Goal: Obtain resource: Download file/media

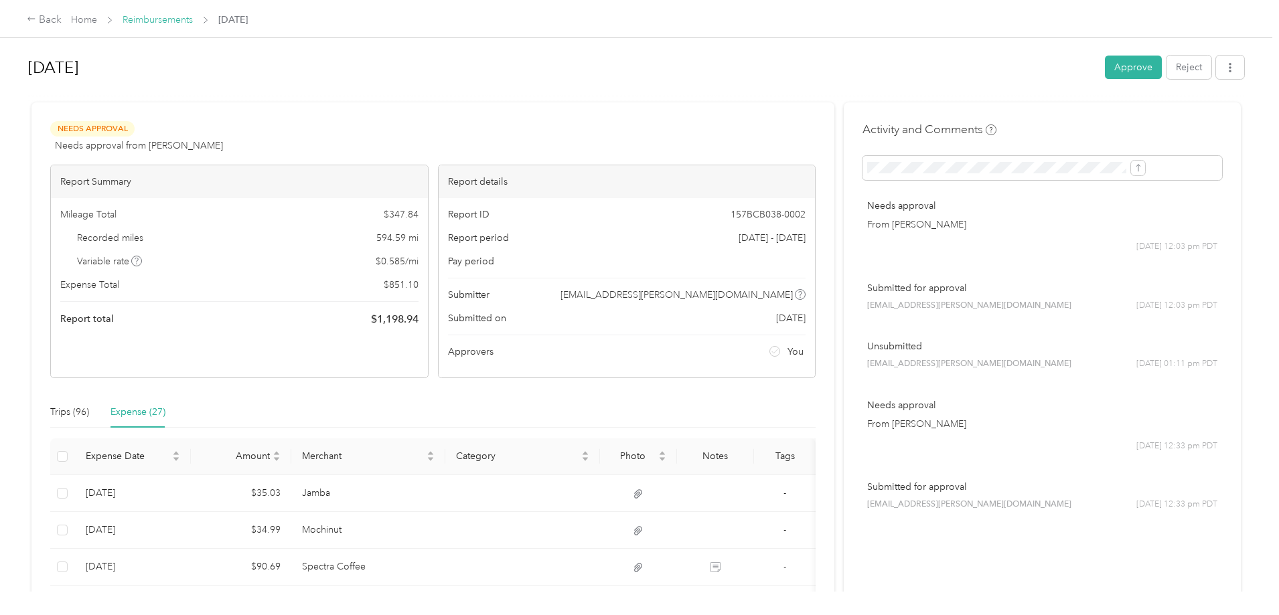
click at [193, 16] on link "Reimbursements" at bounding box center [158, 19] width 70 height 11
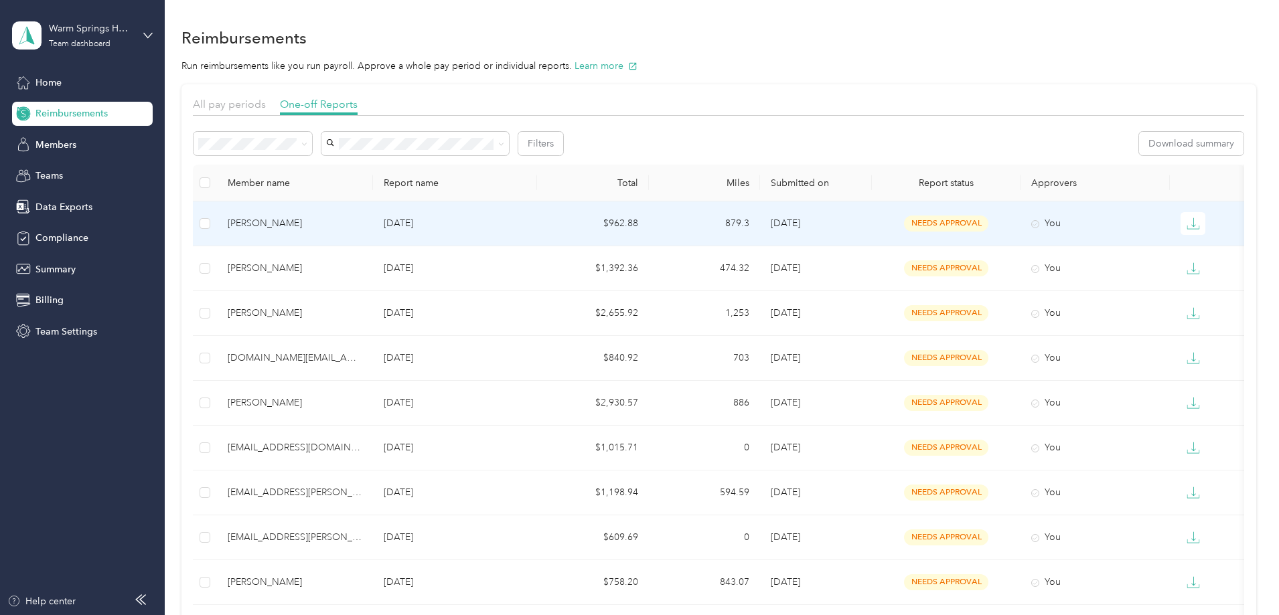
click at [483, 224] on p "[DATE]" at bounding box center [455, 223] width 143 height 15
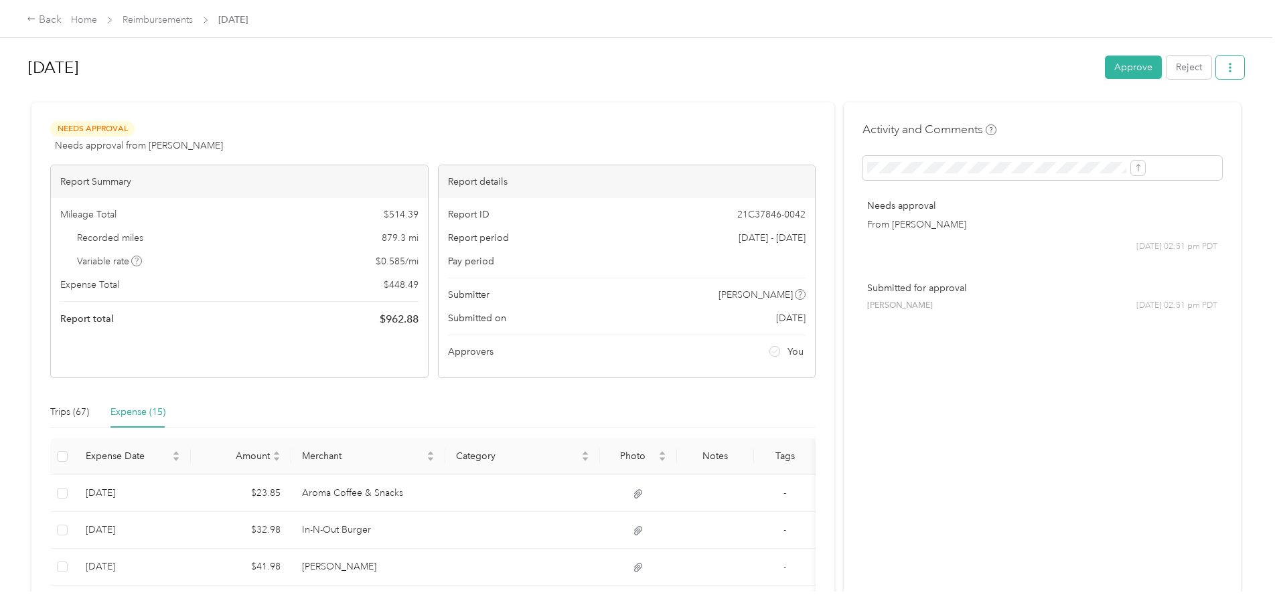
click at [1216, 70] on button "button" at bounding box center [1230, 67] width 28 height 23
click at [1096, 118] on span "Download" at bounding box center [1082, 117] width 44 height 14
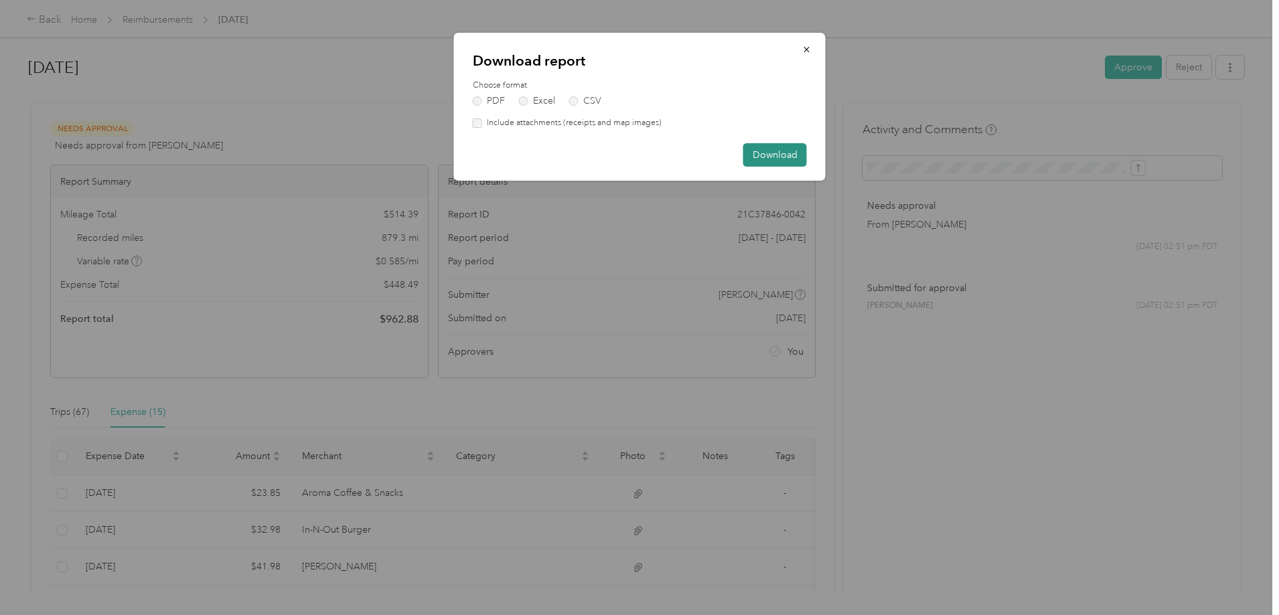
click at [790, 151] on button "Download" at bounding box center [775, 154] width 64 height 23
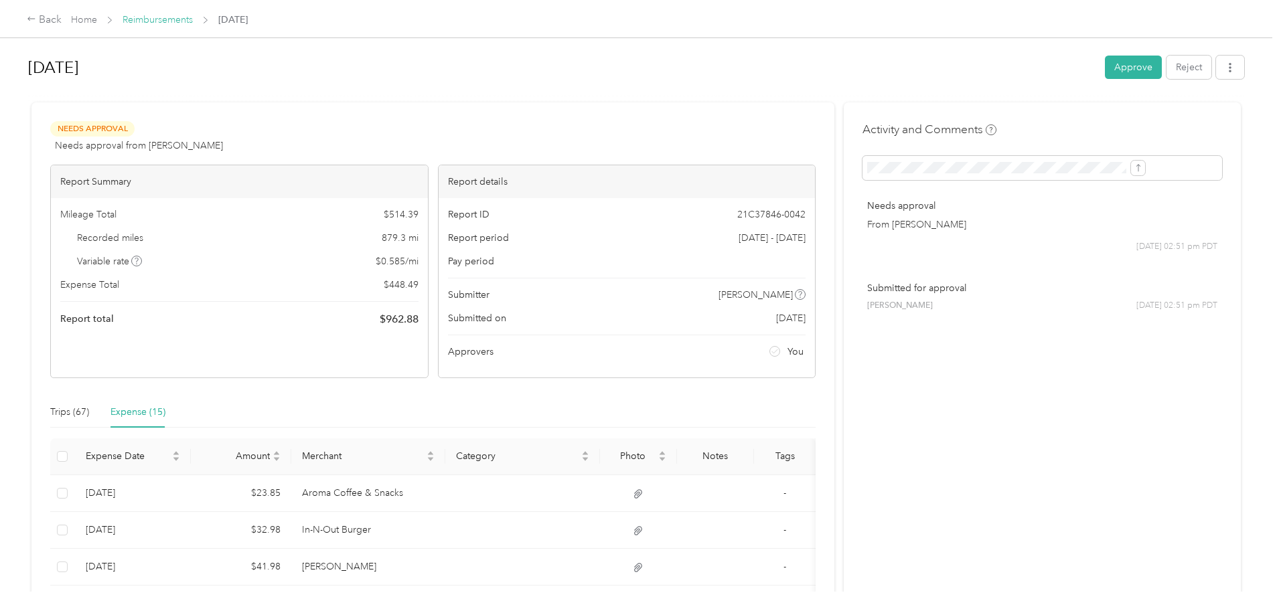
click at [193, 21] on link "Reimbursements" at bounding box center [158, 19] width 70 height 11
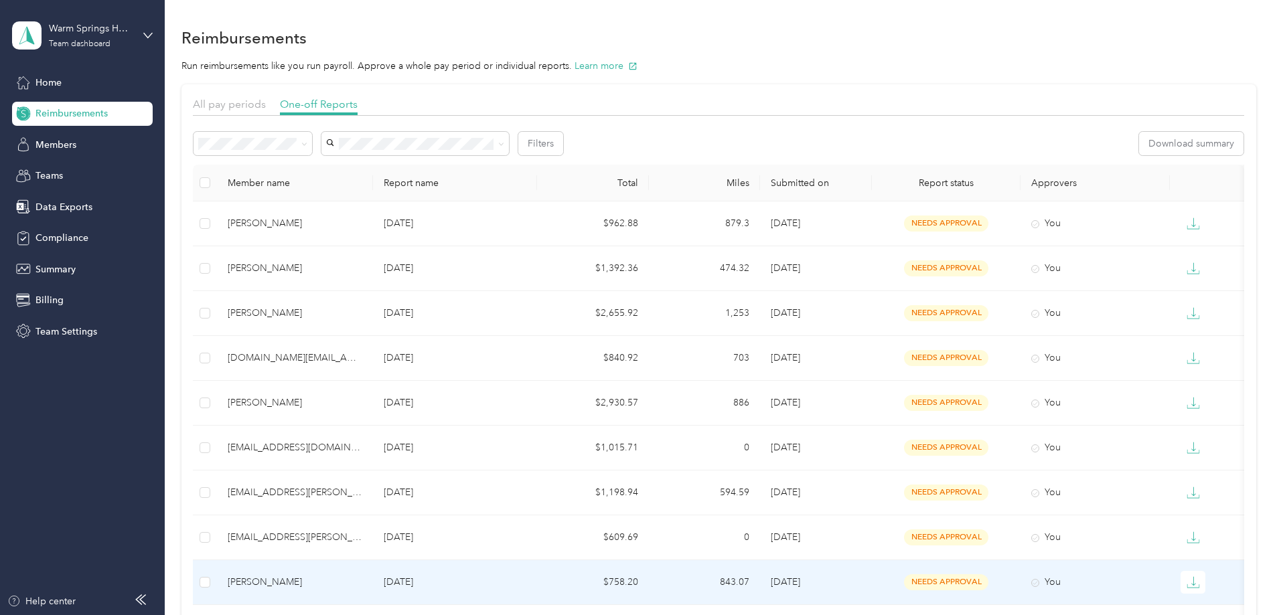
click at [469, 581] on p "[DATE]" at bounding box center [455, 582] width 143 height 15
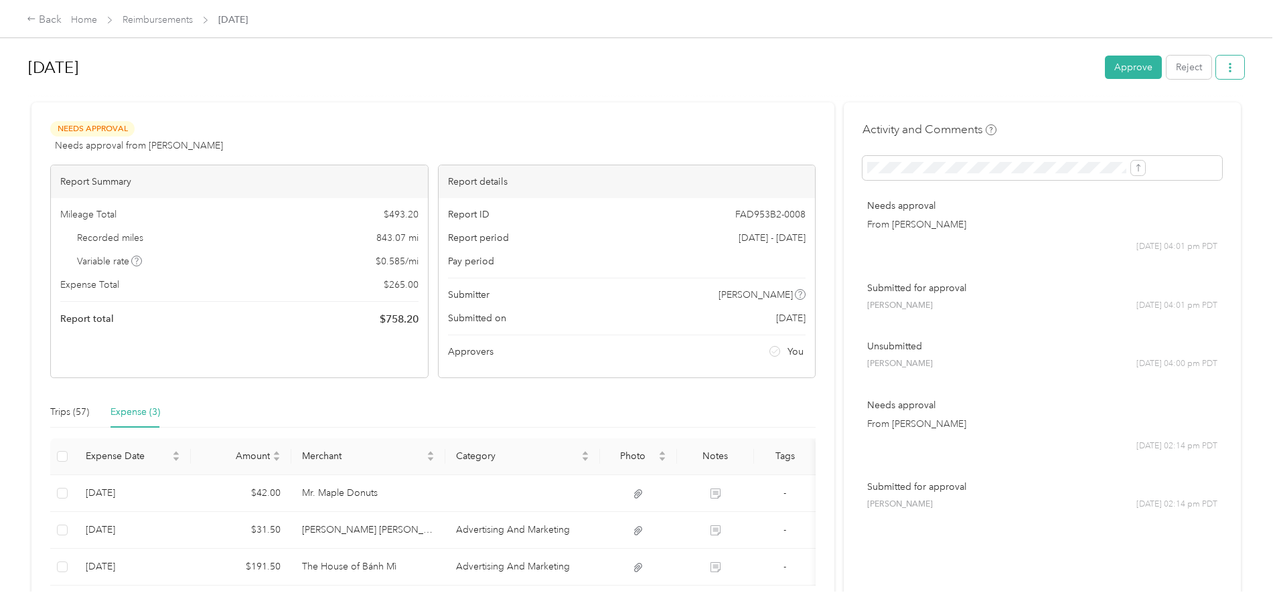
click at [1226, 64] on icon "button" at bounding box center [1230, 67] width 9 height 9
click at [1088, 122] on span "Download" at bounding box center [1082, 117] width 44 height 14
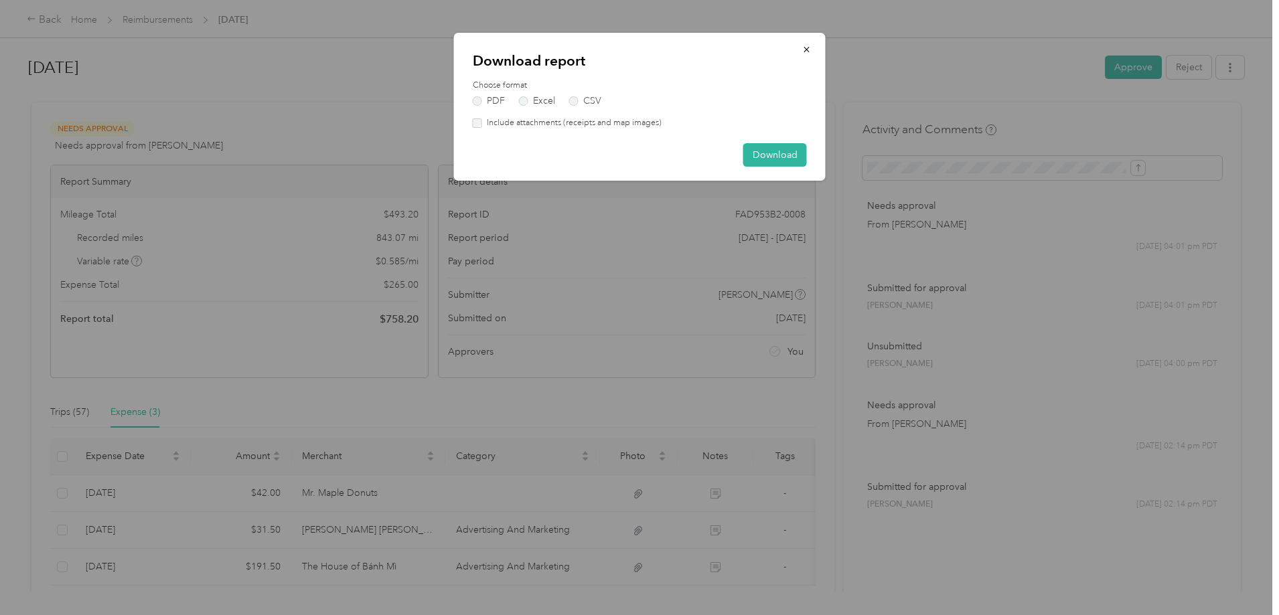
click at [484, 123] on label "Include attachments (receipts and map images)" at bounding box center [571, 123] width 179 height 12
click at [770, 157] on button "Download" at bounding box center [775, 154] width 64 height 23
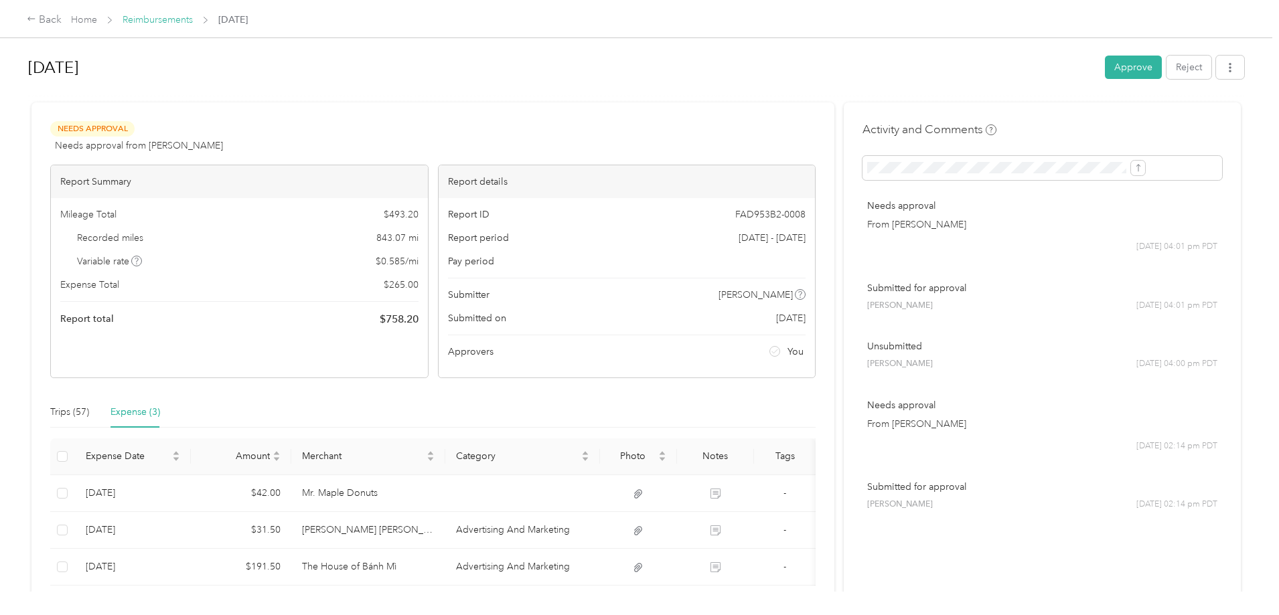
click at [193, 19] on link "Reimbursements" at bounding box center [158, 19] width 70 height 11
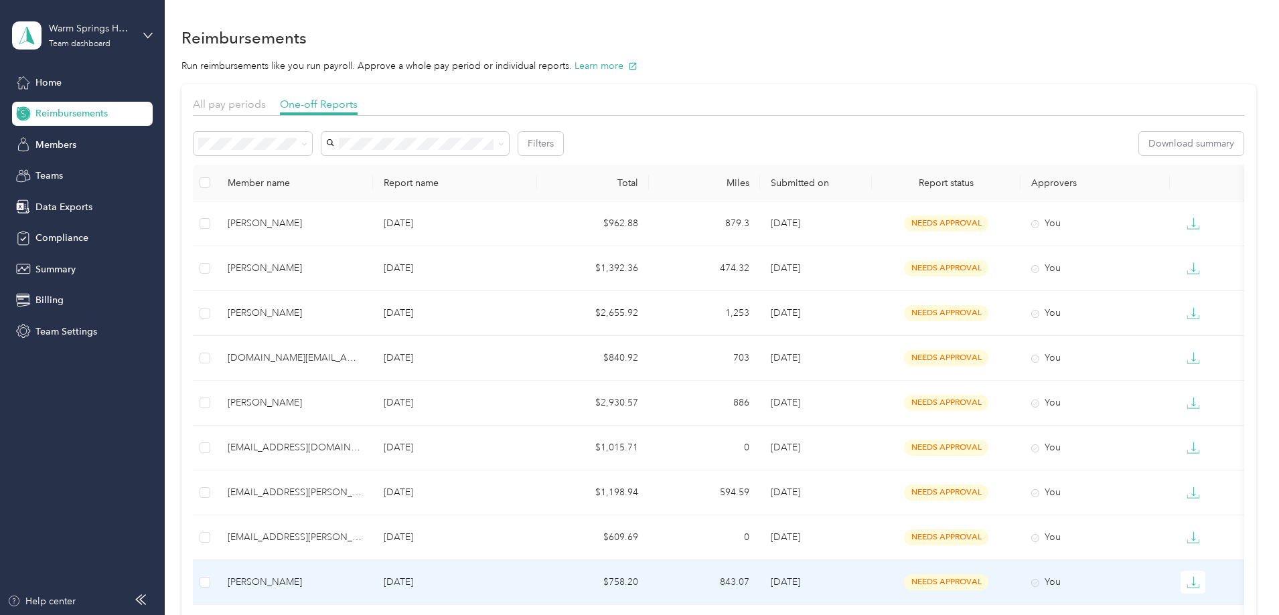
click at [649, 581] on td "$758.20" at bounding box center [593, 583] width 112 height 45
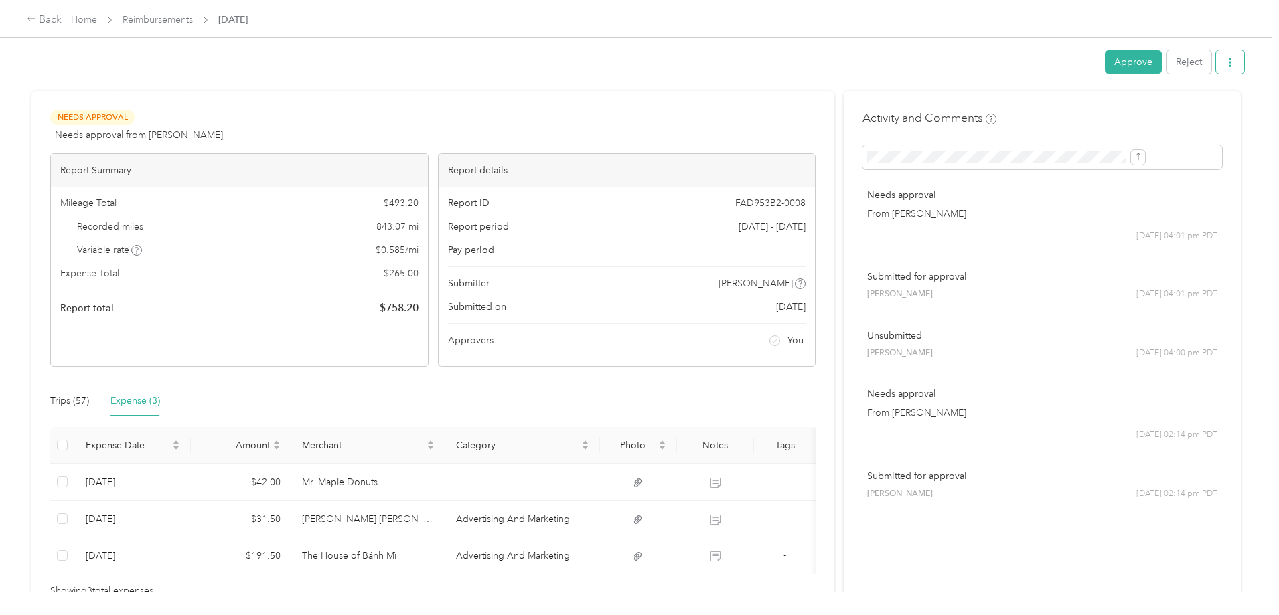
click at [1226, 58] on icon "button" at bounding box center [1230, 62] width 9 height 9
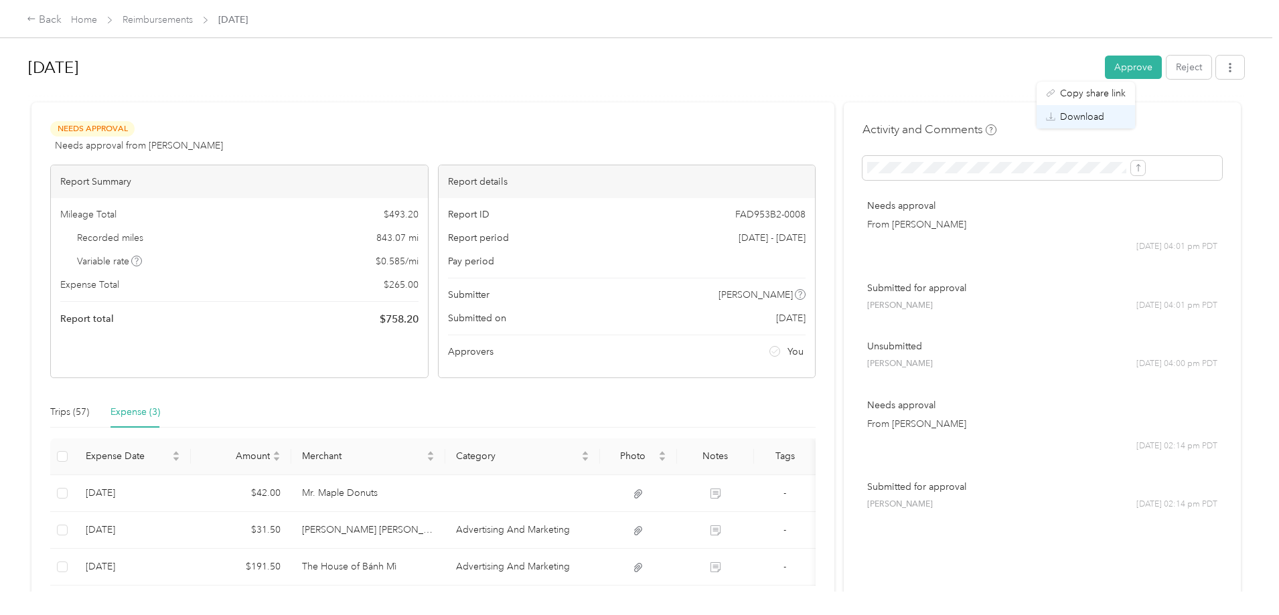
click at [1073, 115] on span "Download" at bounding box center [1082, 117] width 44 height 14
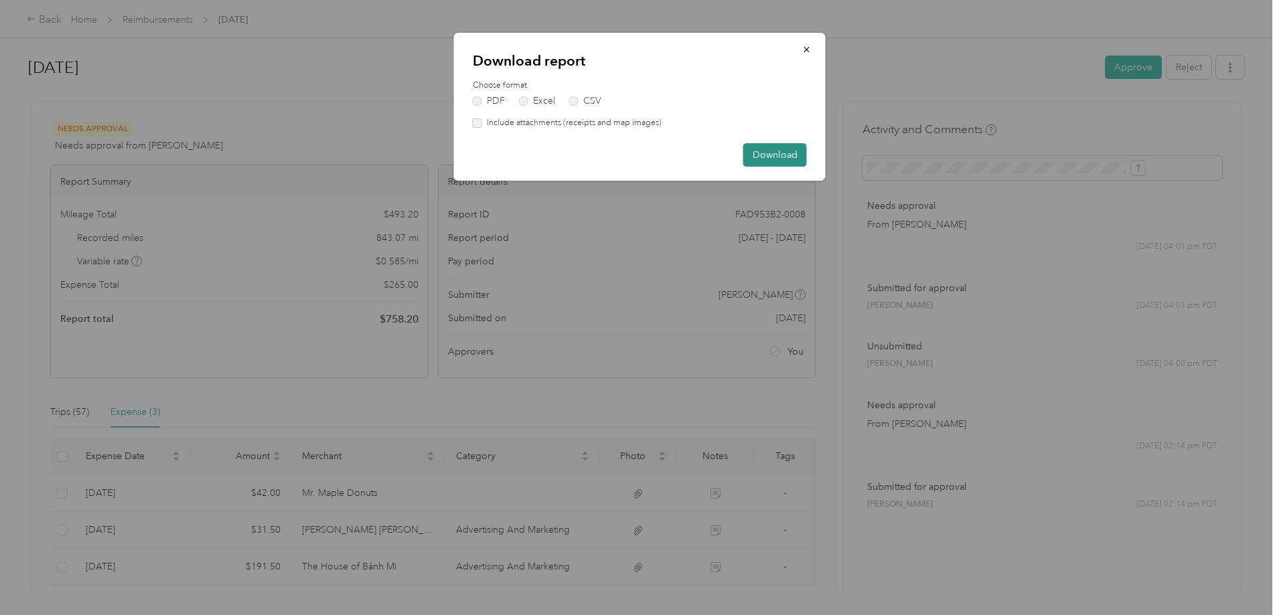
click at [762, 157] on button "Download" at bounding box center [775, 154] width 64 height 23
